Goal: Task Accomplishment & Management: Use online tool/utility

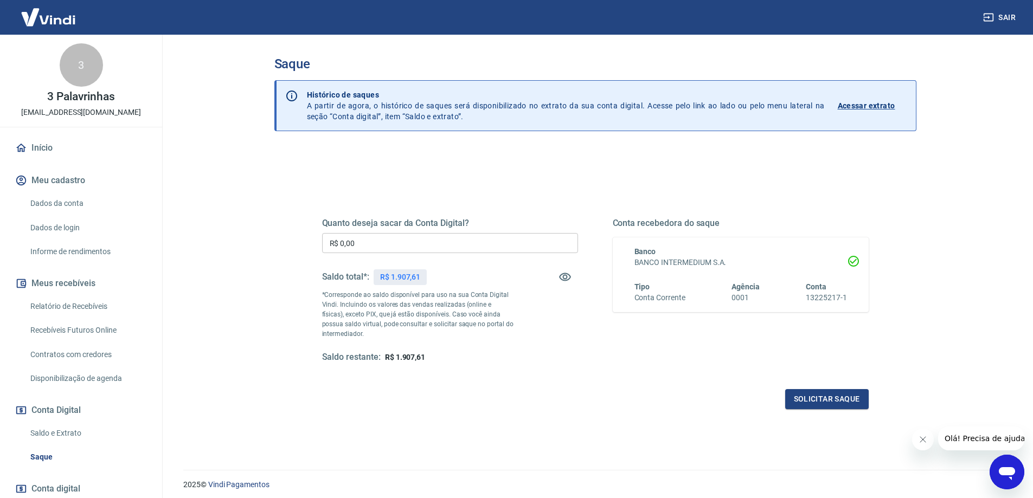
click at [435, 234] on input "R$ 0,00" at bounding box center [450, 243] width 256 height 20
type input "R$ 1.907,00"
click at [833, 395] on button "Solicitar saque" at bounding box center [827, 399] width 84 height 20
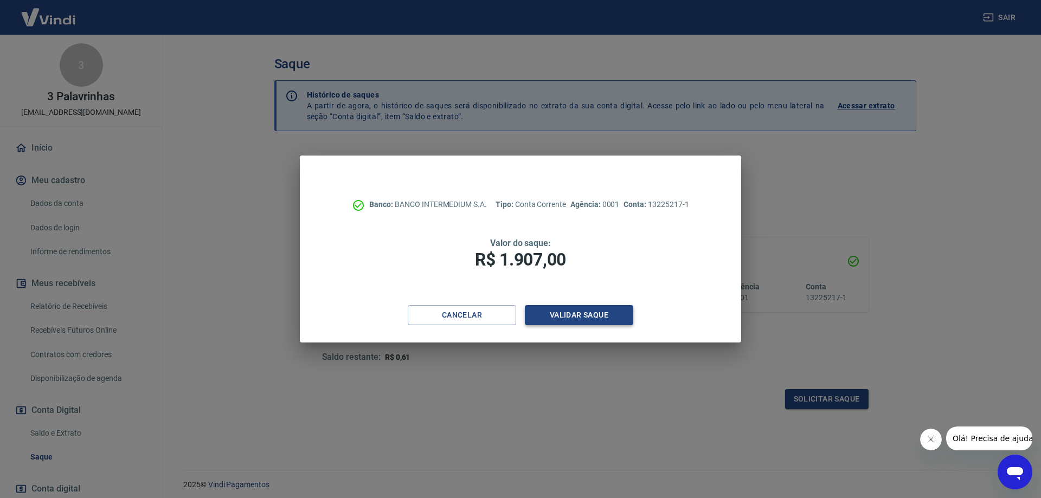
click at [575, 310] on button "Validar saque" at bounding box center [579, 315] width 108 height 20
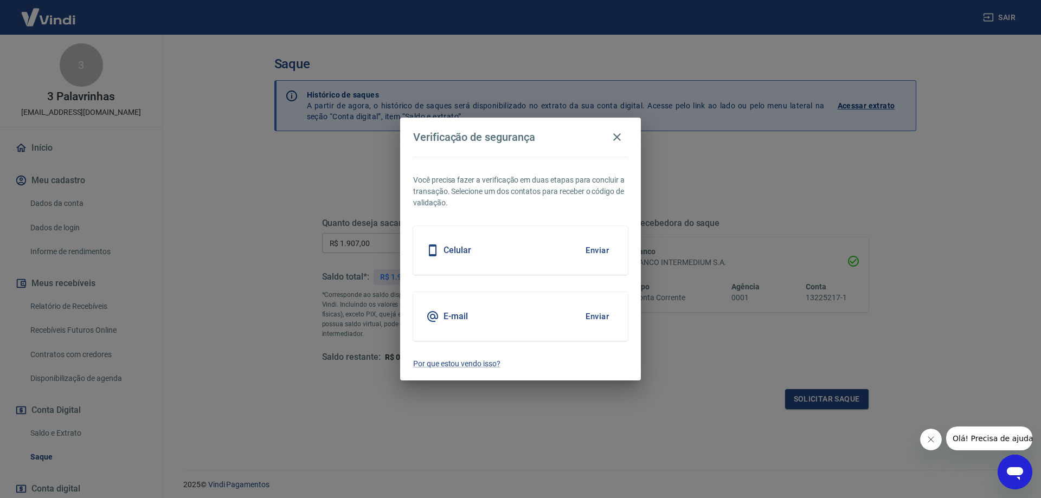
click at [585, 312] on button "Enviar" at bounding box center [597, 316] width 35 height 23
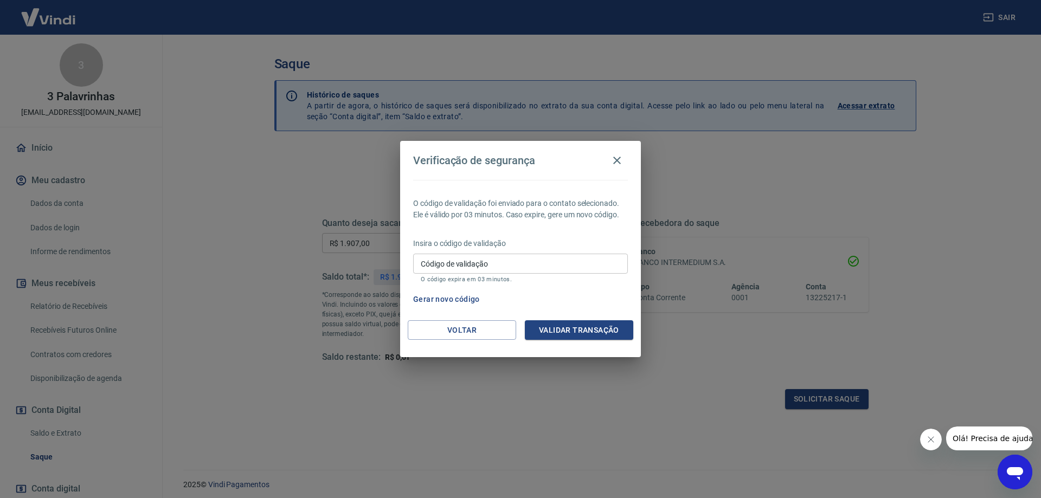
click at [555, 255] on input "Código de validação" at bounding box center [520, 264] width 215 height 20
type input "631029"
click at [599, 331] on button "Validar transação" at bounding box center [579, 331] width 108 height 20
